Goal: Check status: Check status

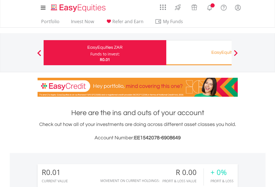
scroll to position [53, 87]
click at [90, 53] on div "Funds to invest:" at bounding box center [104, 54] width 29 height 6
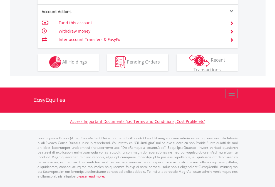
scroll to position [520, 0]
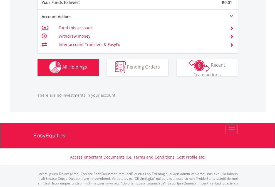
scroll to position [551, 0]
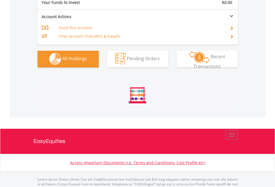
scroll to position [551, 0]
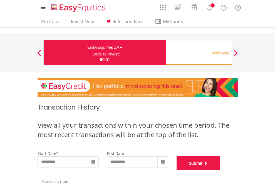
click at [221, 170] on button "Submit" at bounding box center [199, 163] width 44 height 14
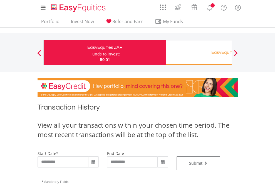
click at [199, 53] on div "EasyEquities RA" at bounding box center [228, 52] width 116 height 8
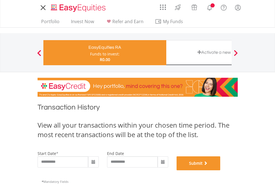
click at [221, 170] on button "Submit" at bounding box center [199, 163] width 44 height 14
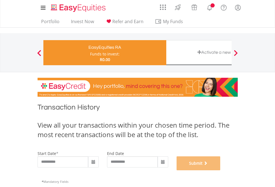
scroll to position [226, 0]
